Goal: Task Accomplishment & Management: Complete application form

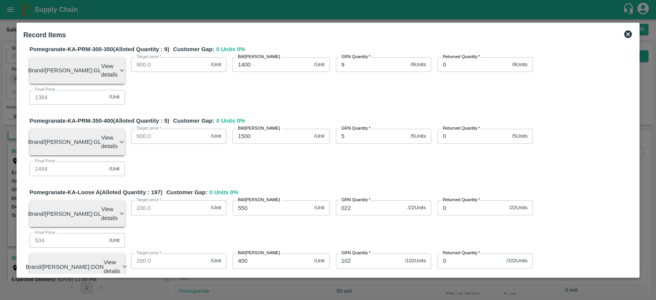
scroll to position [990, 0]
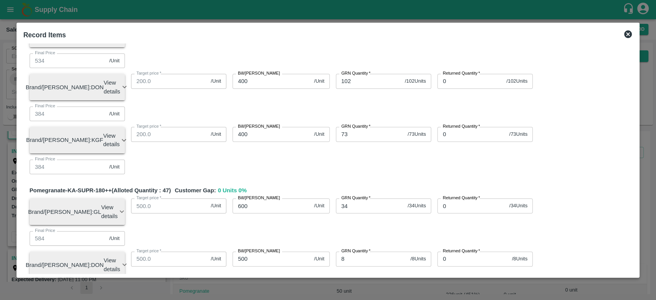
type input "149"
type input "649.98499"
type input "599.98499"
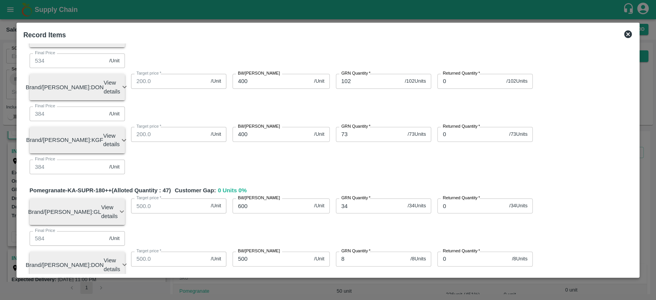
type input "799.98499"
type input "774.98499"
type input "699.98499"
type input "999.98499"
type input "899.98499"
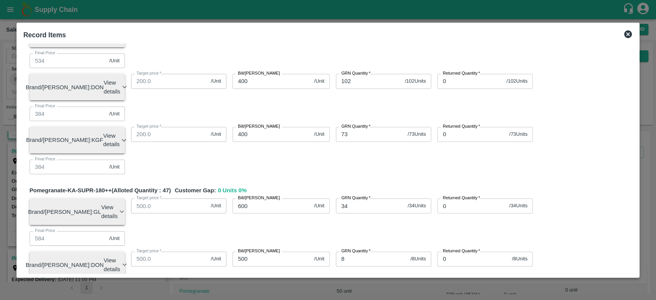
type input "849.98499"
type input "1149.98499"
type input "1049.98499"
type input "1099.98499"
type input "1299.98499"
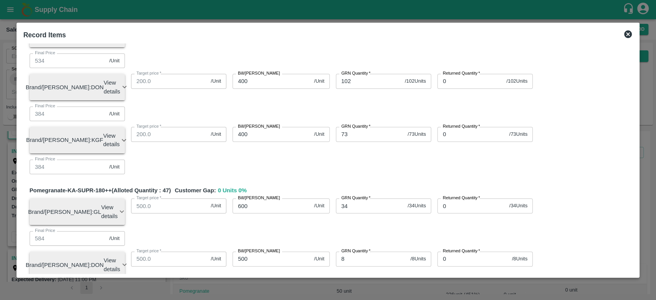
type input "1399.98499"
type input "1499.98499"
type input "549.98499"
type input "399.98499"
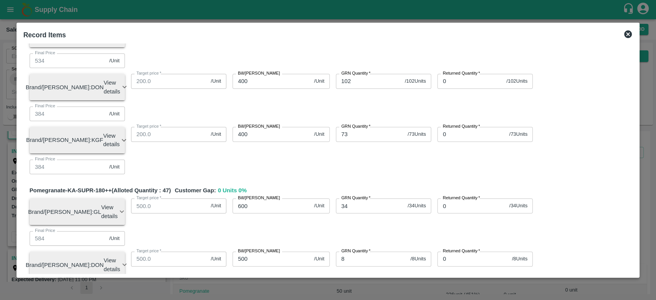
type input "599.98499"
type input "499.98499"
type input "599.98499"
type input "499.98499"
type input "449.98499"
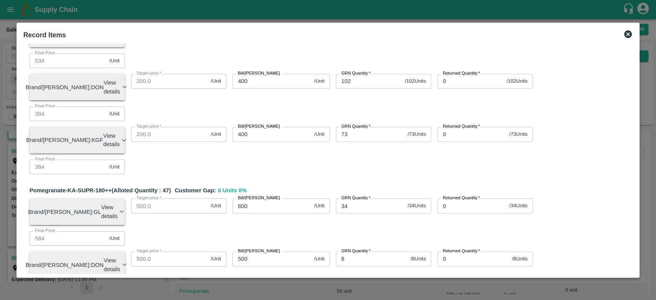
type input "455.53999"
type input "499.98499"
type input "599.98499"
type input "399.98499"
type input "14"
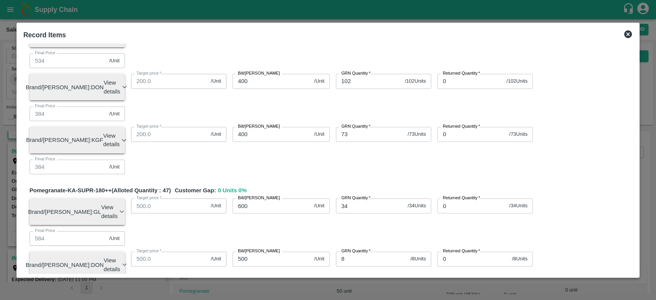
type input "0.01501"
type input "1"
type input "649.99893"
type input "599.99893"
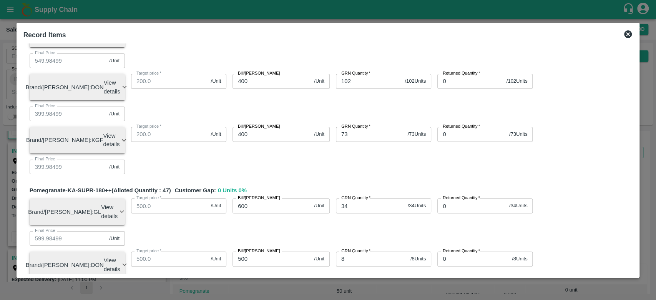
type input "799.99893"
type input "774.99893"
type input "699.99893"
type input "999.99893"
type input "899.99893"
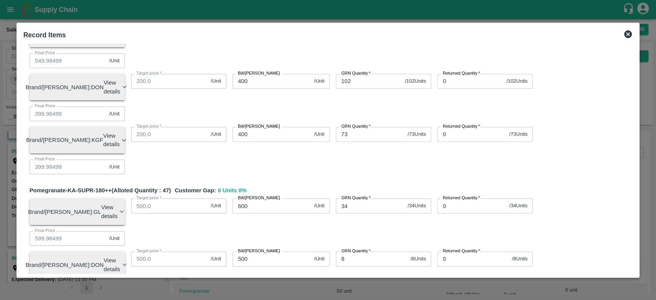
type input "849.99893"
type input "1149.99893"
type input "1049.99893"
type input "1099.99893"
type input "1299.99893"
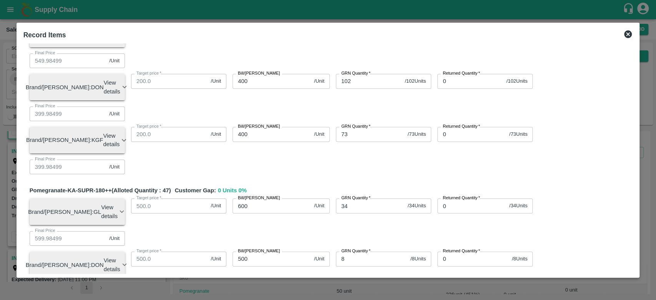
type input "1399.99893"
type input "1499.99893"
type input "549.99893"
type input "399.99893"
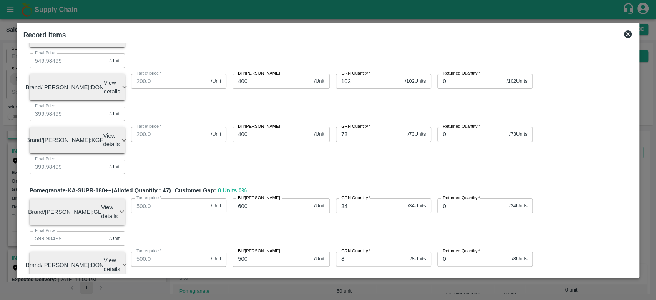
type input "599.99893"
type input "499.99893"
type input "599.99893"
type input "499.99893"
type input "449.99893"
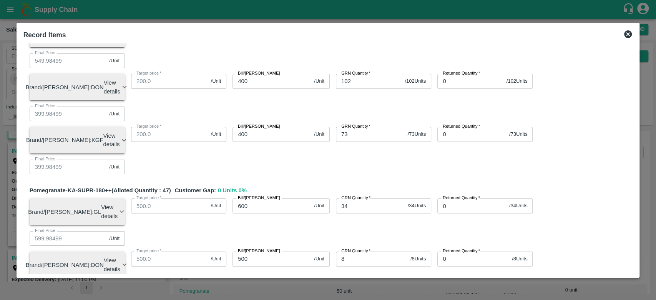
type input "455.55393"
type input "499.99893"
type input "599.99893"
type input "399.99893"
type input "0.00107"
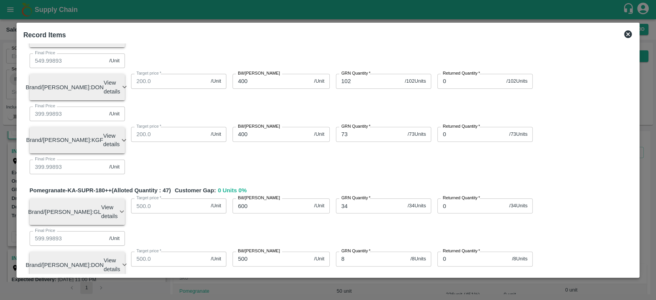
type input "166"
type input "649.82208"
type input "599.82208"
type input "799.82208"
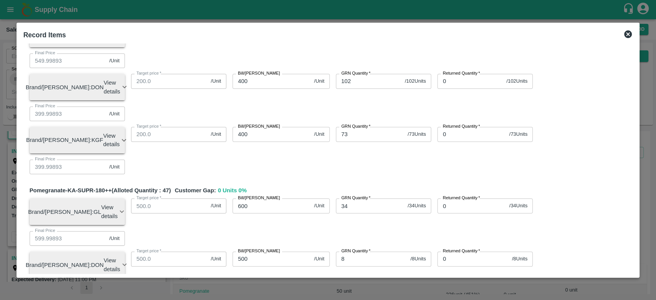
type input "774.82208"
type input "699.82208"
type input "999.82208"
type input "899.82208"
type input "849.82208"
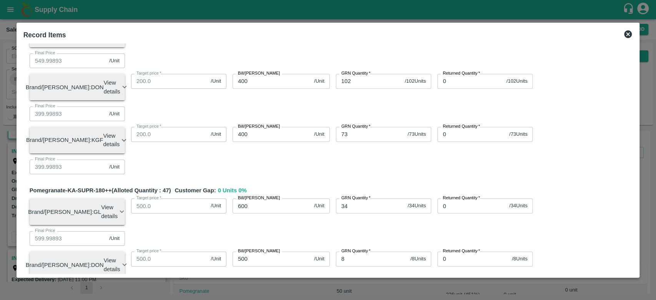
type input "1149.82208"
type input "1049.82208"
type input "1099.82208"
type input "1299.82208"
type input "1399.82208"
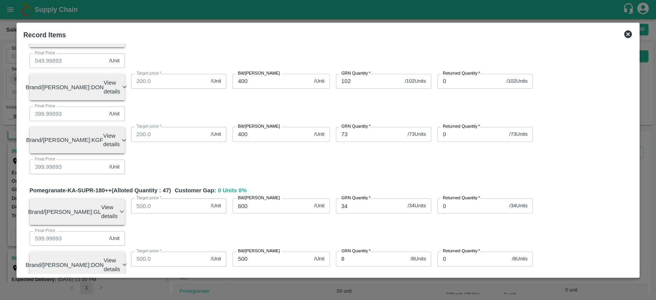
type input "1499.82208"
type input "549.82208"
type input "399.82208"
type input "599.82208"
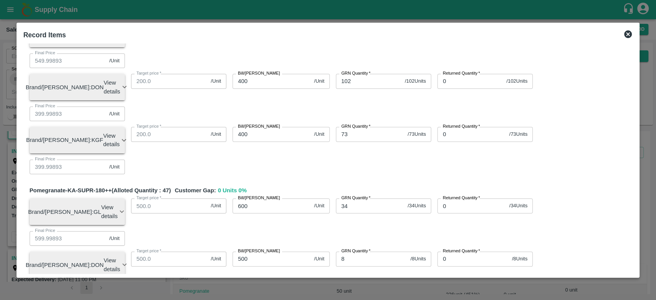
type input "499.82208"
type input "599.82208"
type input "499.82208"
type input "449.82208"
type input "455.37708"
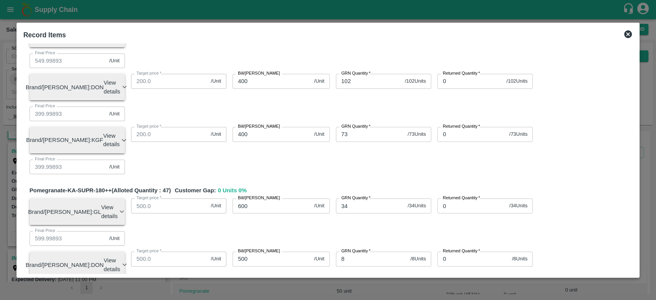
type input "499.82208"
type input "599.82208"
type input "399.82208"
type input "0.17792"
type input "1667"
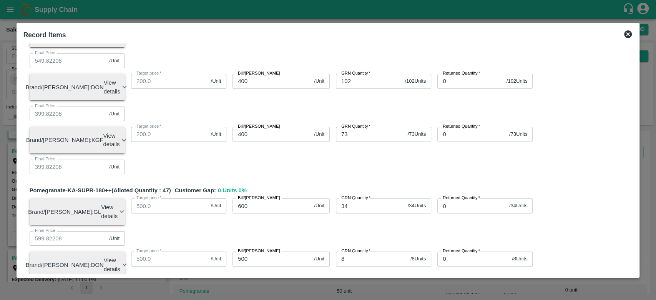
type input "648.21329"
type input "598.21329"
type input "798.21329"
type input "773.21329"
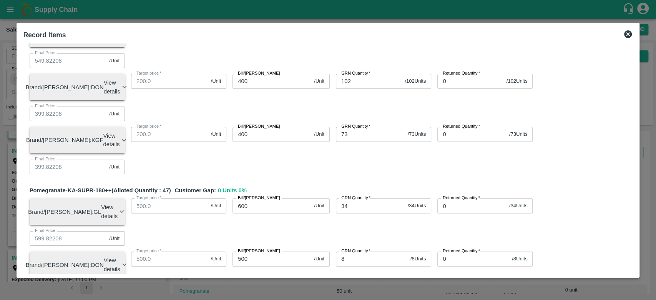
type input "698.21329"
type input "998.21329"
type input "898.21329"
type input "848.21329"
type input "1148.21329"
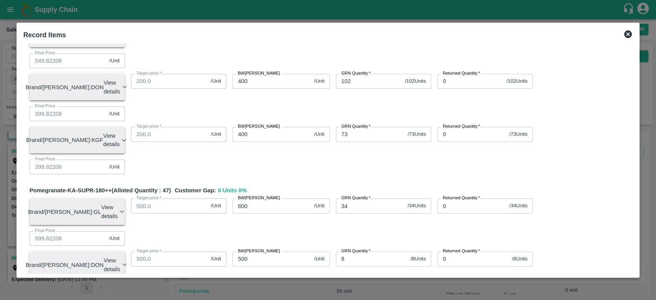
type input "1048.21329"
type input "1098.21329"
type input "1298.21329"
type input "1398.21329"
type input "1498.21329"
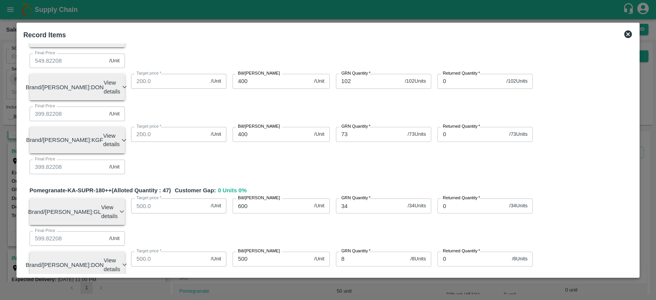
type input "548.21329"
type input "398.21329"
type input "598.21329"
type input "498.21329"
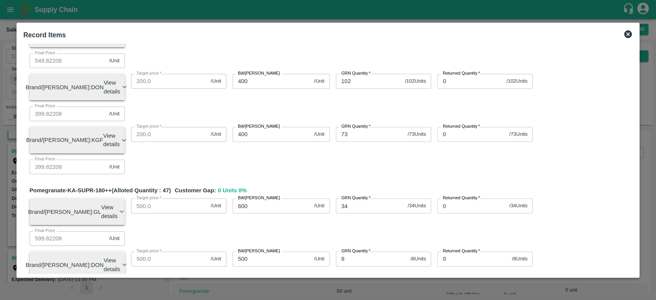
type input "598.21329"
type input "498.21329"
type input "448.21329"
type input "453.76829"
type input "498.21329"
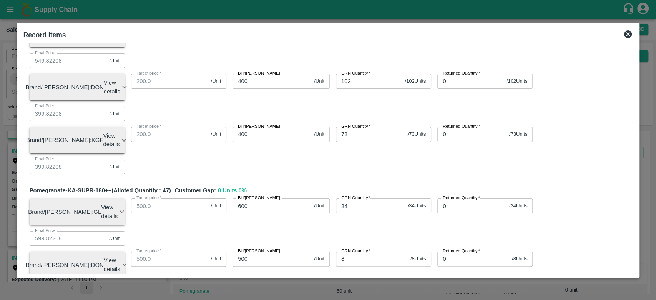
type input "598.21329"
type input "398.21329"
type input "1.78671"
type input "16678"
type input "632.12433"
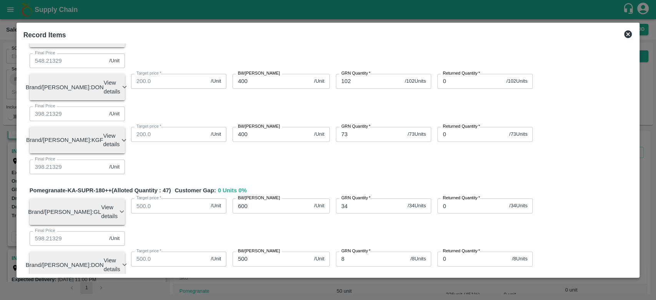
type input "582.12433"
type input "782.12433"
type input "757.12433"
type input "682.12433"
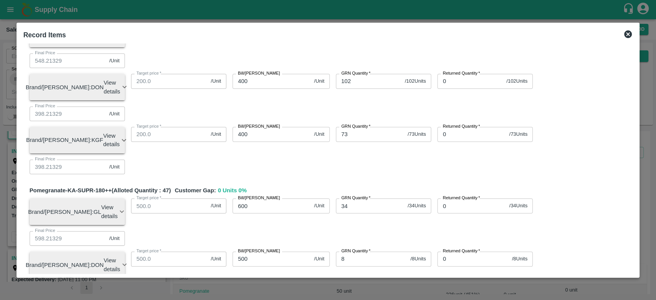
type input "982.12433"
type input "882.12433"
type input "832.12433"
type input "1132.12433"
type input "1032.12433"
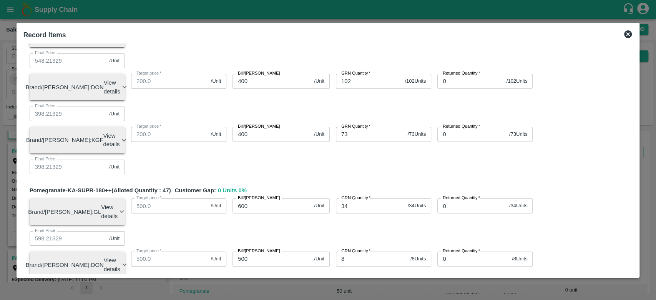
type input "1082.12433"
type input "1282.12433"
type input "1382.12433"
type input "1482.12433"
type input "532.12433"
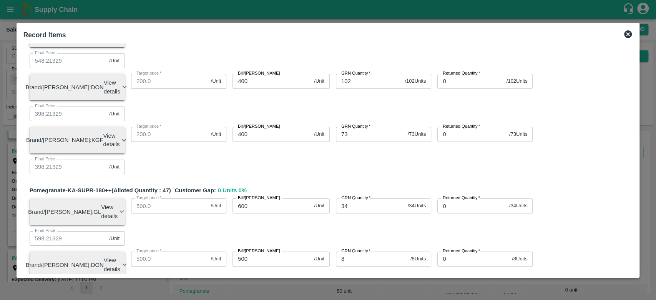
type input "382.12433"
type input "582.12433"
type input "482.12433"
type input "582.12433"
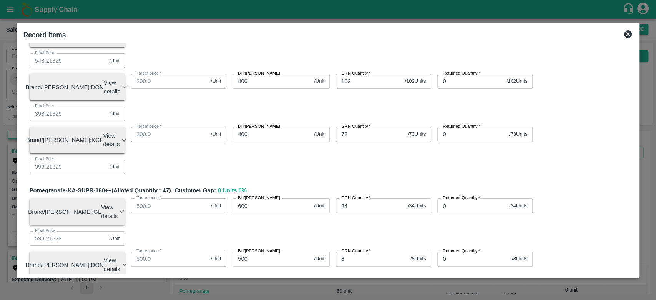
type input "482.12433"
type input "432.12433"
type input "437.67933"
type input "482.12433"
type input "582.12433"
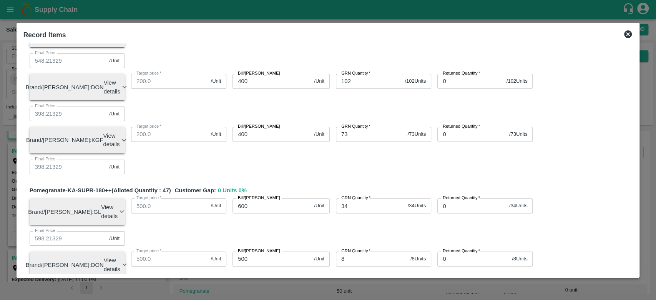
type input "382.12433"
type input "17.87567"
type input "16678"
click at [626, 36] on icon at bounding box center [628, 34] width 8 height 8
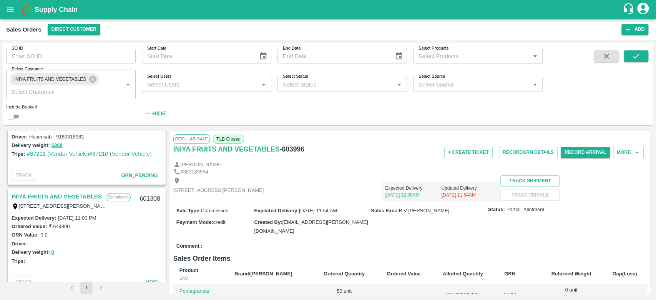
scroll to position [591, 0]
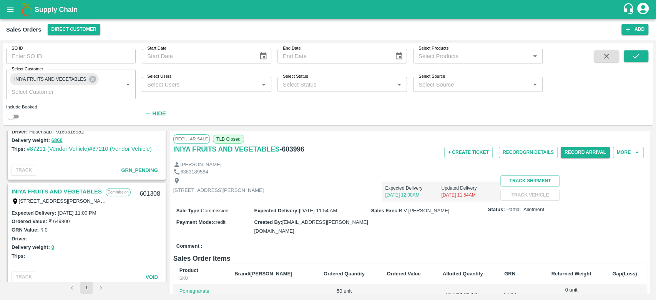
click at [78, 187] on link "INIYA FRUITS AND VEGETABLES" at bounding box center [57, 192] width 90 height 10
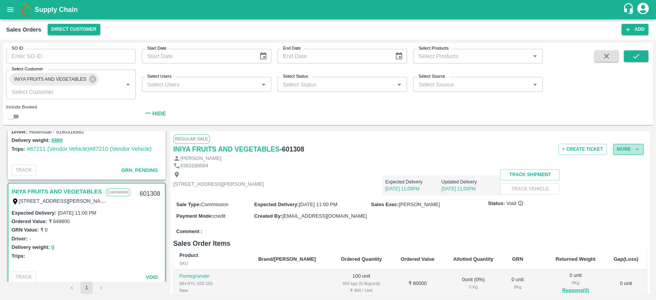
click at [634, 147] on icon "button" at bounding box center [637, 149] width 7 height 7
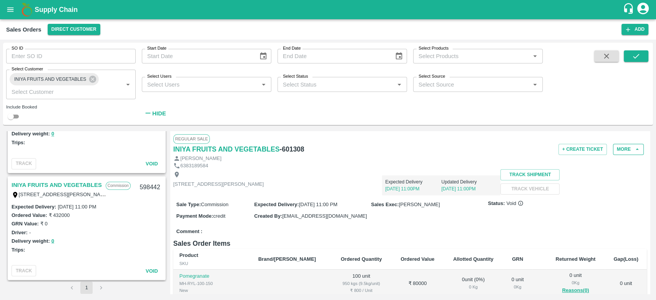
click at [63, 183] on link "INIYA FRUITS AND VEGETABLES" at bounding box center [57, 185] width 90 height 10
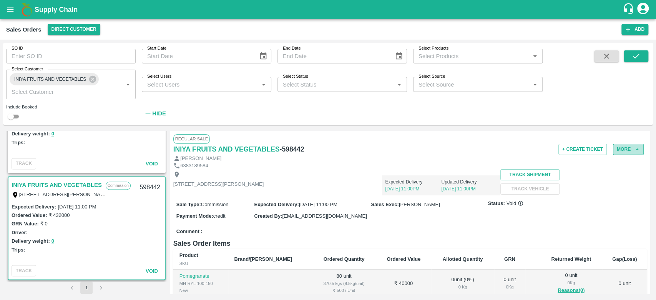
click at [635, 153] on button "More" at bounding box center [628, 149] width 31 height 11
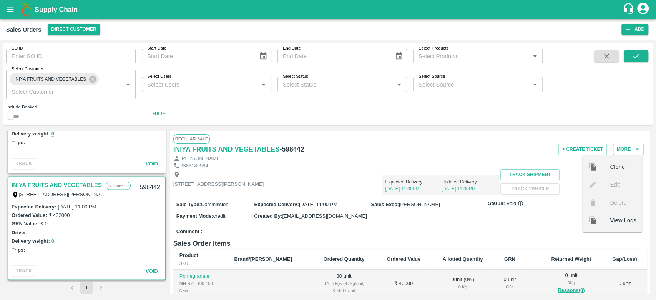
click at [433, 193] on div "Expected Delivery [DATE] 11:00PM Updated Delivery [DATE] 11:00PM" at bounding box center [382, 182] width 237 height 26
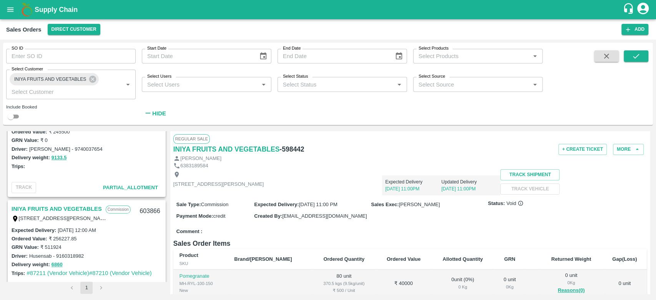
scroll to position [431, 0]
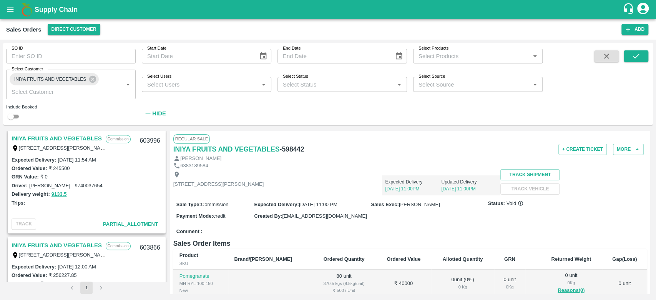
click at [67, 202] on div "Trips:" at bounding box center [87, 202] width 150 height 8
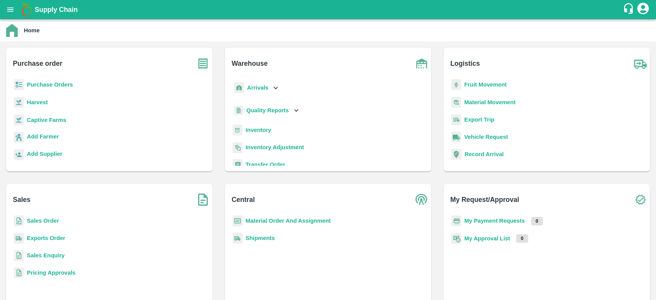
click at [51, 220] on b "Sales Order" at bounding box center [43, 221] width 32 height 6
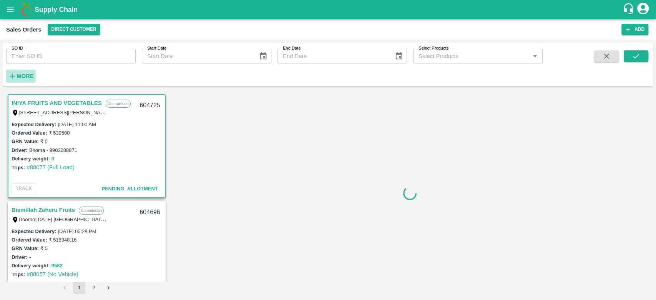
click at [22, 75] on strong "More" at bounding box center [25, 76] width 17 height 6
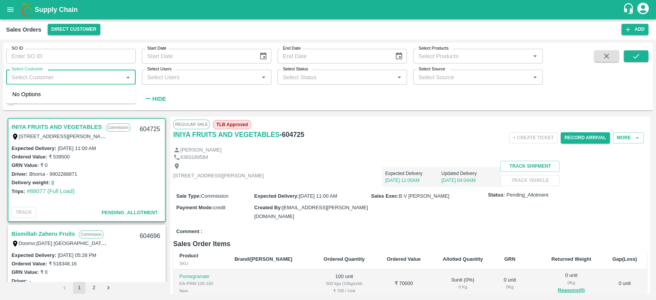
click at [40, 80] on input "Select Customer" at bounding box center [64, 77] width 112 height 10
type input "iniya"
click at [28, 99] on div "INIYA FRUITS AND VEGETABLES" at bounding box center [71, 98] width 130 height 20
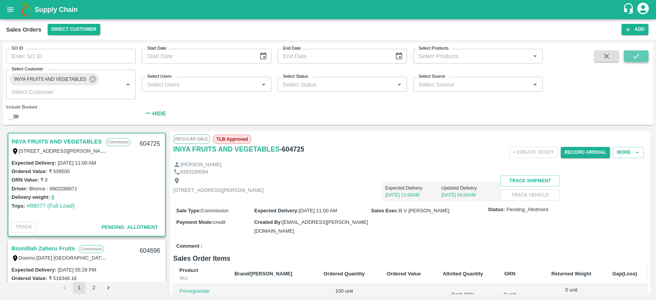
click at [630, 58] on button "submit" at bounding box center [636, 56] width 25 height 12
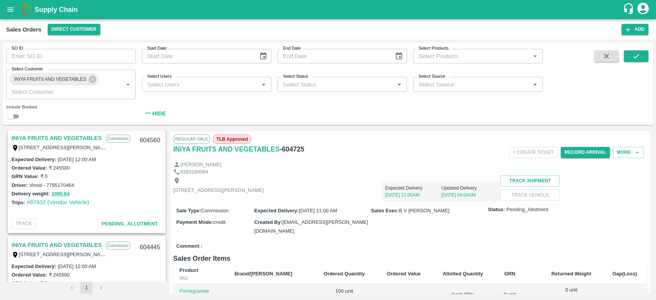
scroll to position [111, 0]
click at [59, 191] on button "3490.64" at bounding box center [61, 193] width 18 height 9
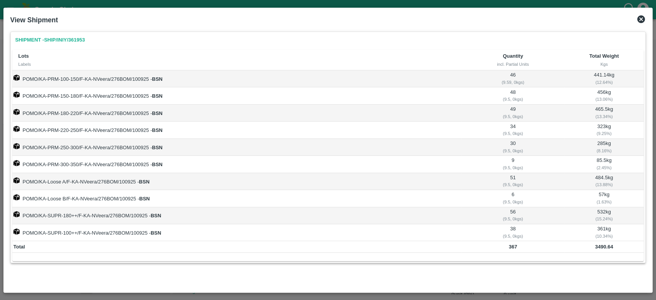
click at [644, 20] on icon at bounding box center [642, 19] width 8 height 8
